Goal: Transaction & Acquisition: Purchase product/service

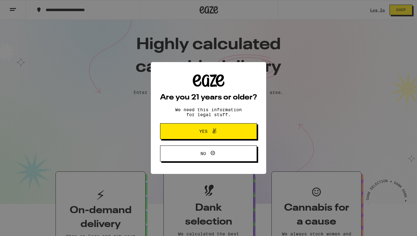
click at [224, 133] on span "Yes" at bounding box center [208, 131] width 47 height 8
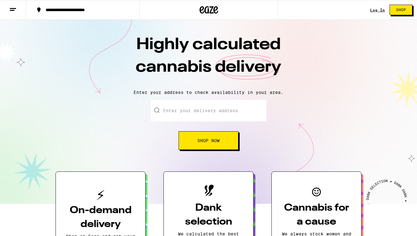
click at [377, 10] on link "Log In" at bounding box center [377, 10] width 15 height 4
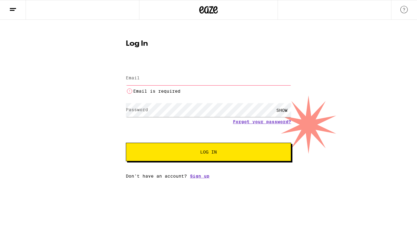
click at [221, 71] on div "Email is required" at bounding box center [208, 82] width 165 height 26
click at [205, 81] on input "Email" at bounding box center [208, 78] width 165 height 14
type input "[PERSON_NAME][EMAIL_ADDRESS][PERSON_NAME][DOMAIN_NAME]"
click at [209, 145] on button "Log In" at bounding box center [208, 152] width 165 height 19
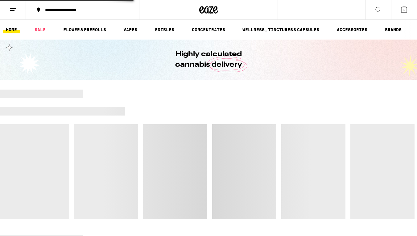
click at [202, 140] on div at bounding box center [208, 154] width 417 height 130
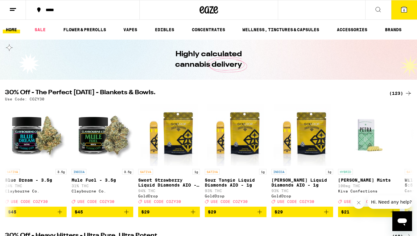
click at [56, 9] on div "*****" at bounding box center [87, 10] width 88 height 4
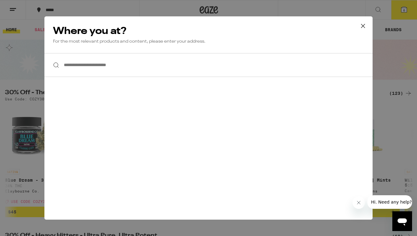
click at [62, 8] on div "**********" at bounding box center [208, 118] width 417 height 236
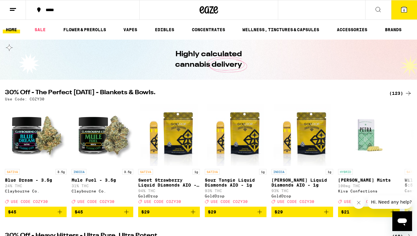
click at [72, 60] on div "Highly calculated cannabis delivery" at bounding box center [208, 59] width 417 height 40
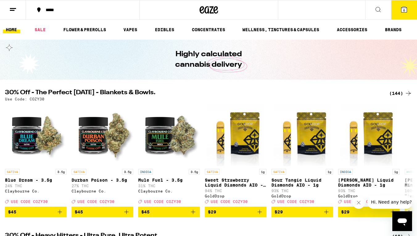
click at [60, 11] on div "*****" at bounding box center [87, 10] width 88 height 4
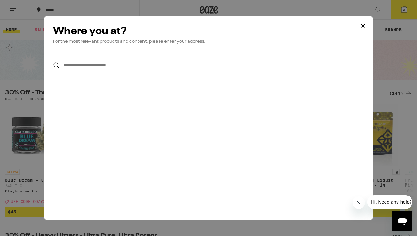
click at [103, 68] on input "**********" at bounding box center [208, 65] width 328 height 24
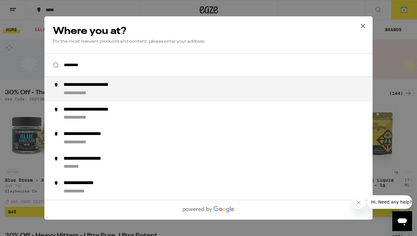
click at [103, 89] on div "**********" at bounding box center [221, 89] width 315 height 15
type input "**********"
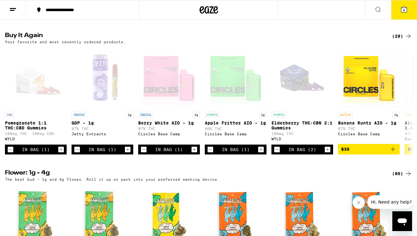
scroll to position [486, 0]
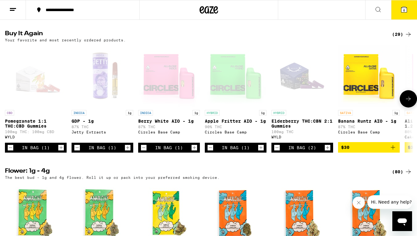
click at [352, 151] on span "$30" at bounding box center [369, 146] width 56 height 7
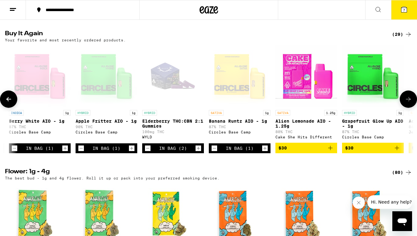
scroll to position [0, 129]
click at [329, 152] on icon "Add to bag" at bounding box center [330, 147] width 7 height 7
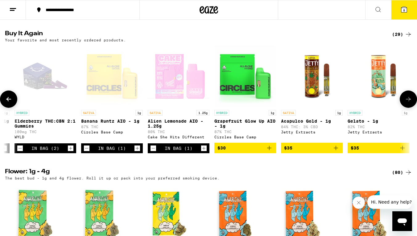
scroll to position [0, 261]
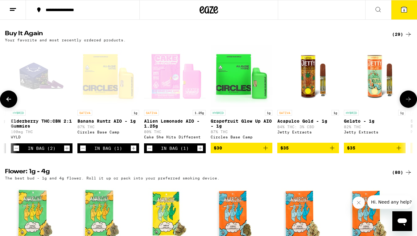
click at [332, 152] on icon "Add to bag" at bounding box center [332, 147] width 7 height 7
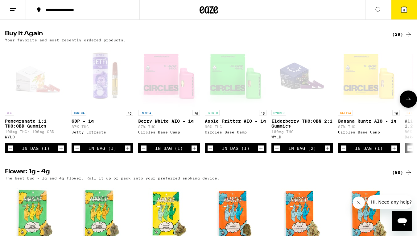
scroll to position [0, 0]
click at [408, 7] on button "9" at bounding box center [404, 9] width 26 height 19
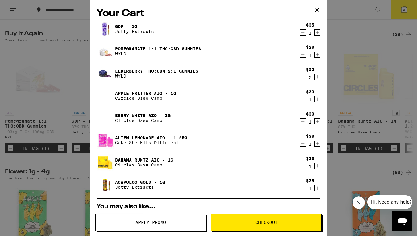
click at [275, 224] on span "Checkout" at bounding box center [267, 222] width 22 height 4
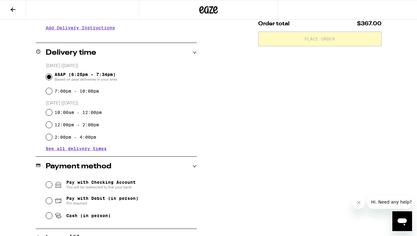
scroll to position [129, 0]
click at [50, 185] on input "Pay with Checking Account You will be redirected to link your bank" at bounding box center [49, 184] width 6 height 6
click at [51, 200] on input "Pay with Debit (in person) Pin required" at bounding box center [49, 200] width 6 height 6
radio input "true"
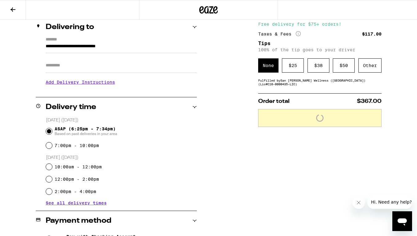
scroll to position [54, 0]
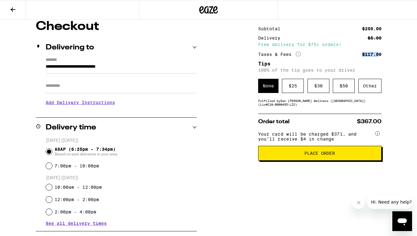
drag, startPoint x: 378, startPoint y: 54, endPoint x: 356, endPoint y: 51, distance: 22.1
click at [356, 51] on div "Subtotal $250.00 Delivery $5.00 Free delivery for $75+ orders! Taxes & Fees Mor…" at bounding box center [319, 42] width 123 height 31
click at [372, 90] on div "Other" at bounding box center [370, 86] width 23 height 14
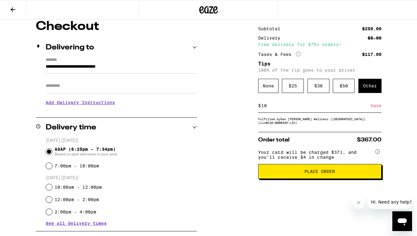
type input "10"
click at [372, 110] on div "Save" at bounding box center [376, 106] width 11 height 14
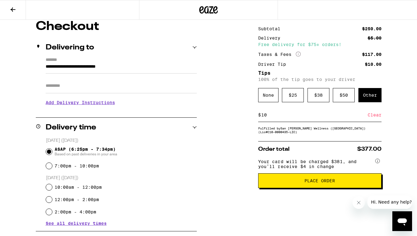
click at [327, 183] on span "Place Order" at bounding box center [320, 180] width 31 height 4
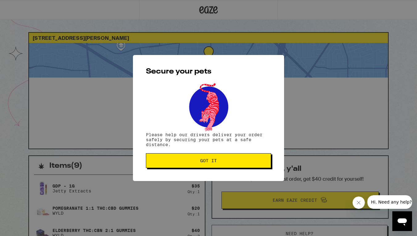
click at [238, 160] on span "Got it" at bounding box center [208, 160] width 115 height 4
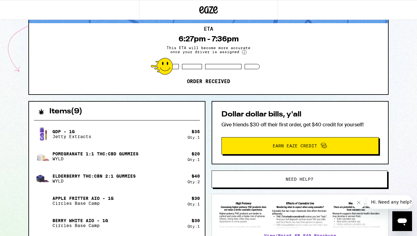
scroll to position [54, 0]
